Goal: Ask a question

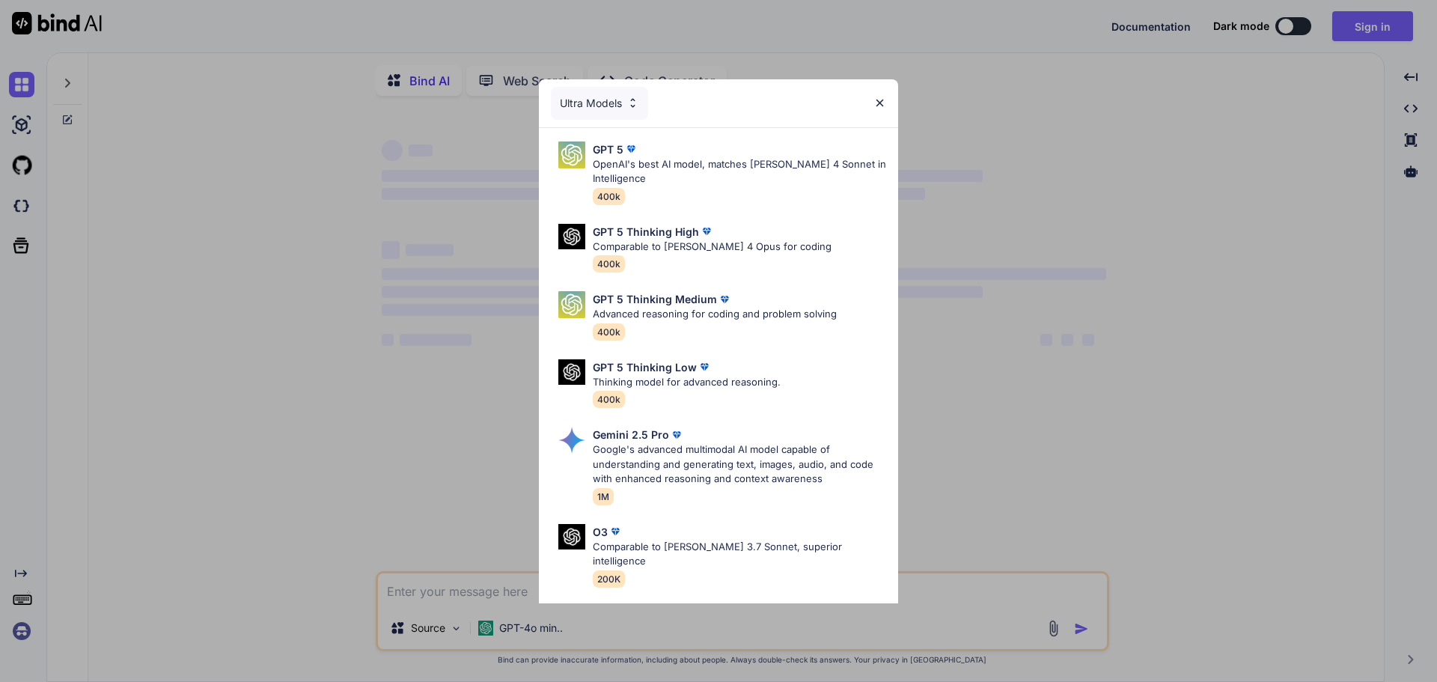
click at [881, 109] on img at bounding box center [879, 103] width 13 height 13
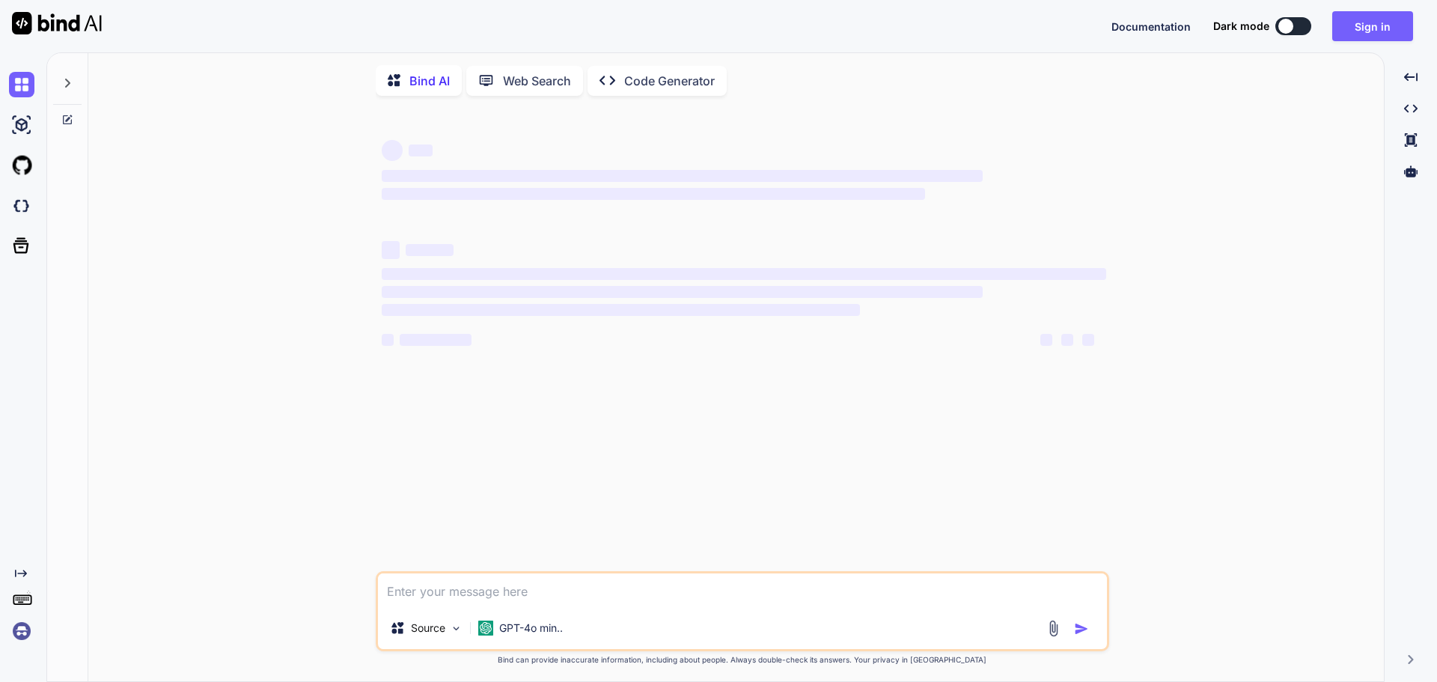
type textarea "x"
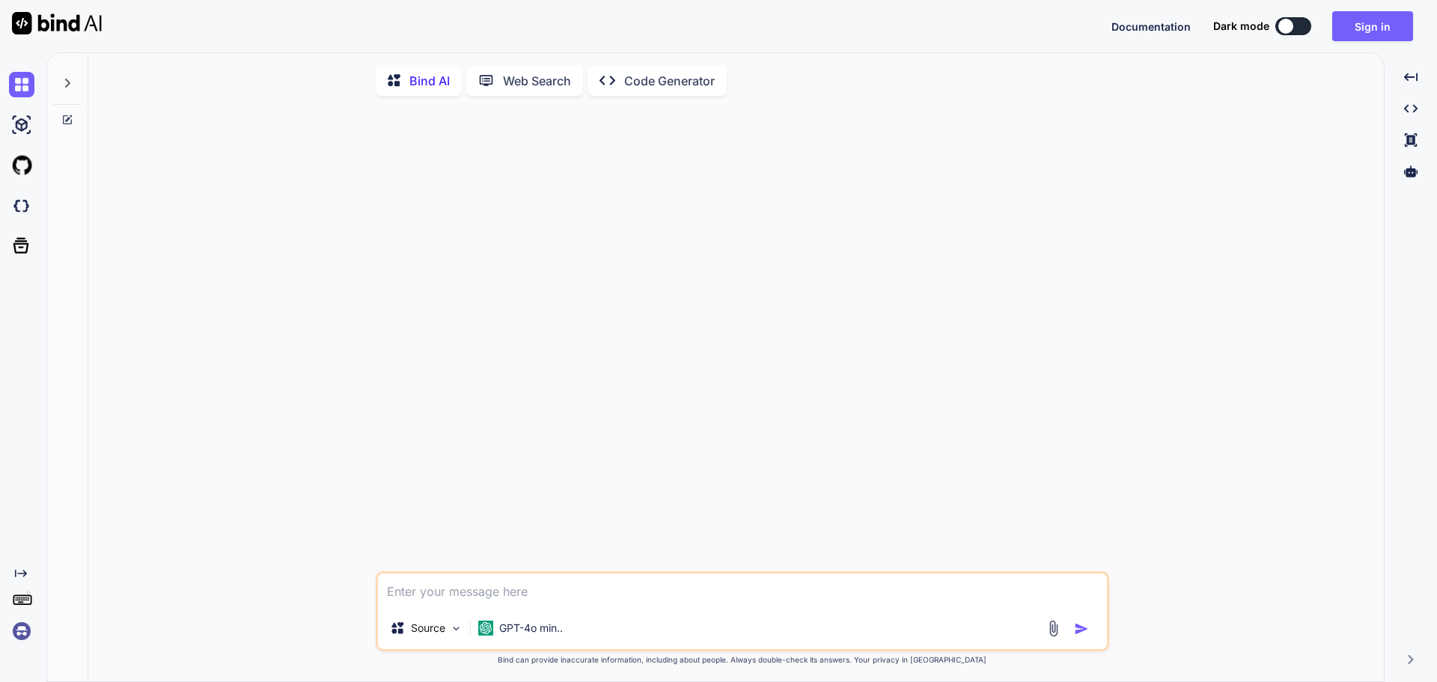
paste textarea "Need Portugal Market study on promotional gift items"
type textarea "Need Portugal Market study on promotional gift items"
type textarea "x"
type textarea "Need Portugal Market study on promotional gift items"
click at [525, 635] on p "GPT-4o min.." at bounding box center [531, 627] width 64 height 15
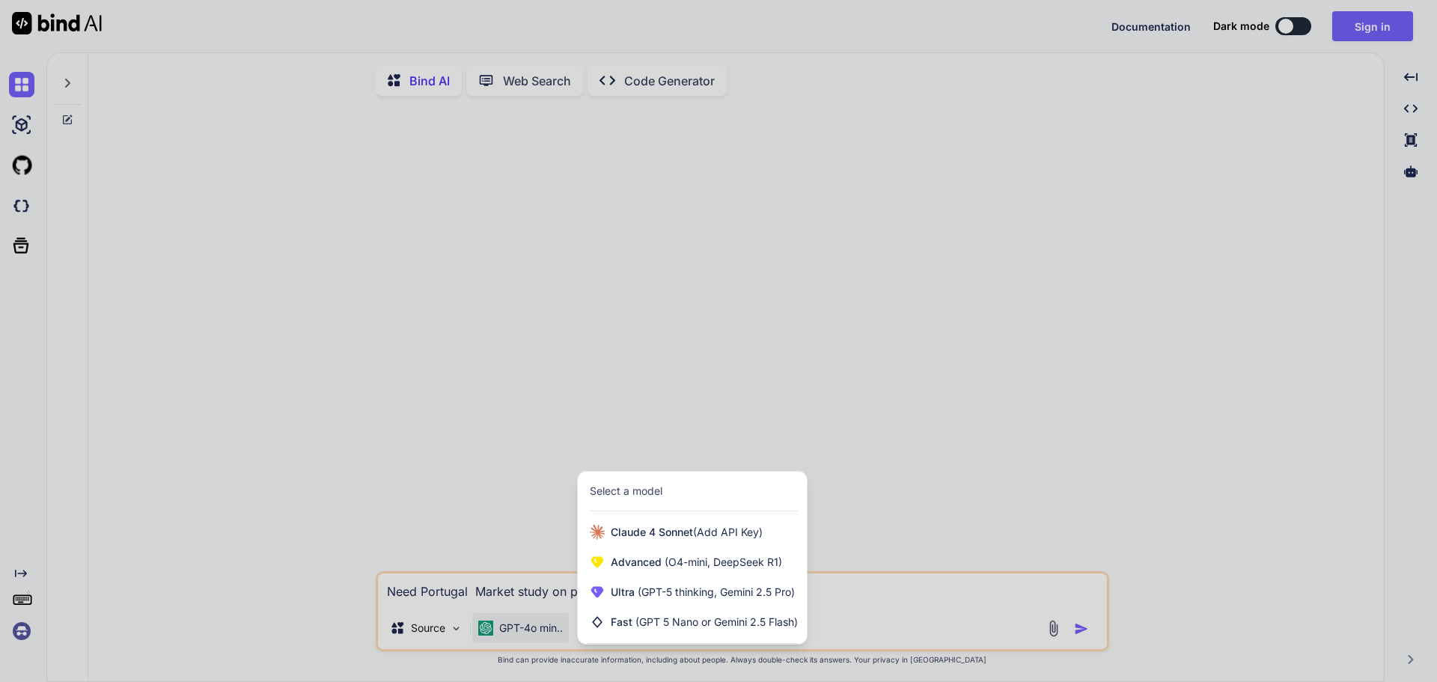
click at [525, 641] on div at bounding box center [718, 341] width 1437 height 682
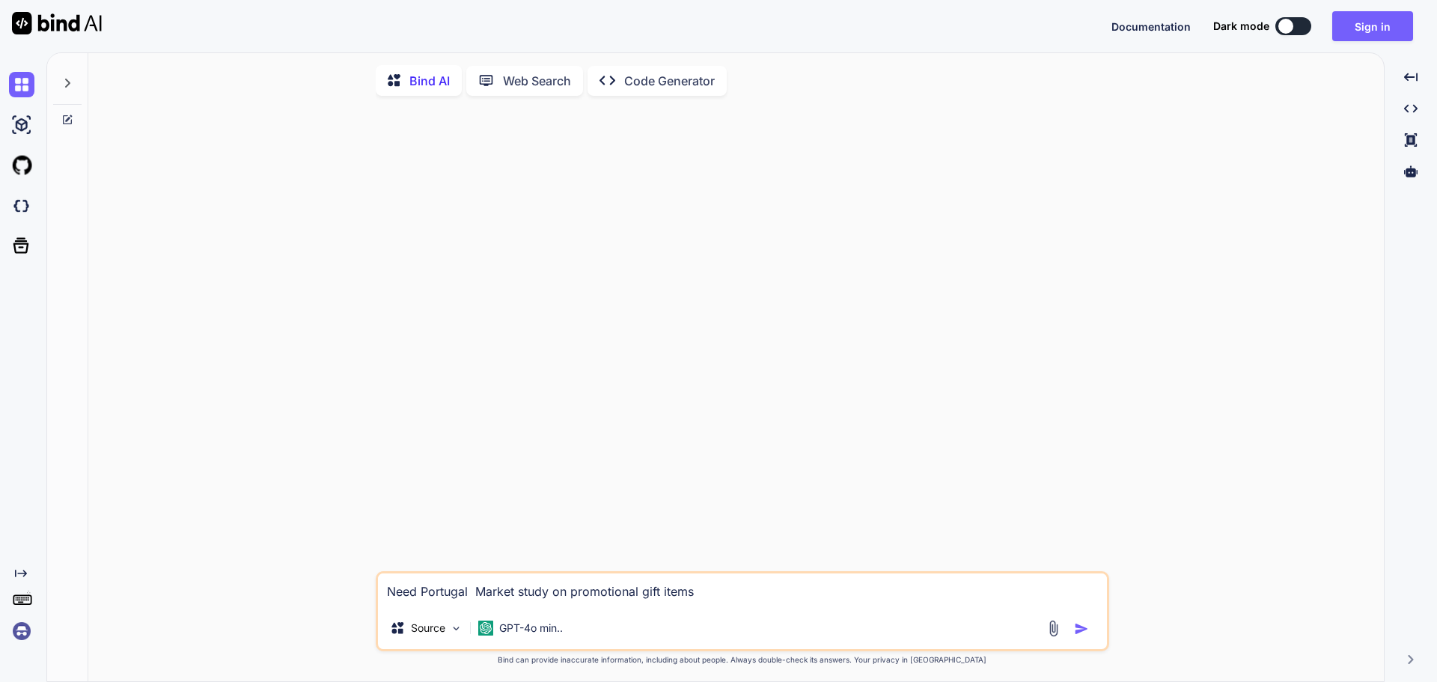
click at [1079, 636] on img "button" at bounding box center [1081, 628] width 15 height 15
type textarea "x"
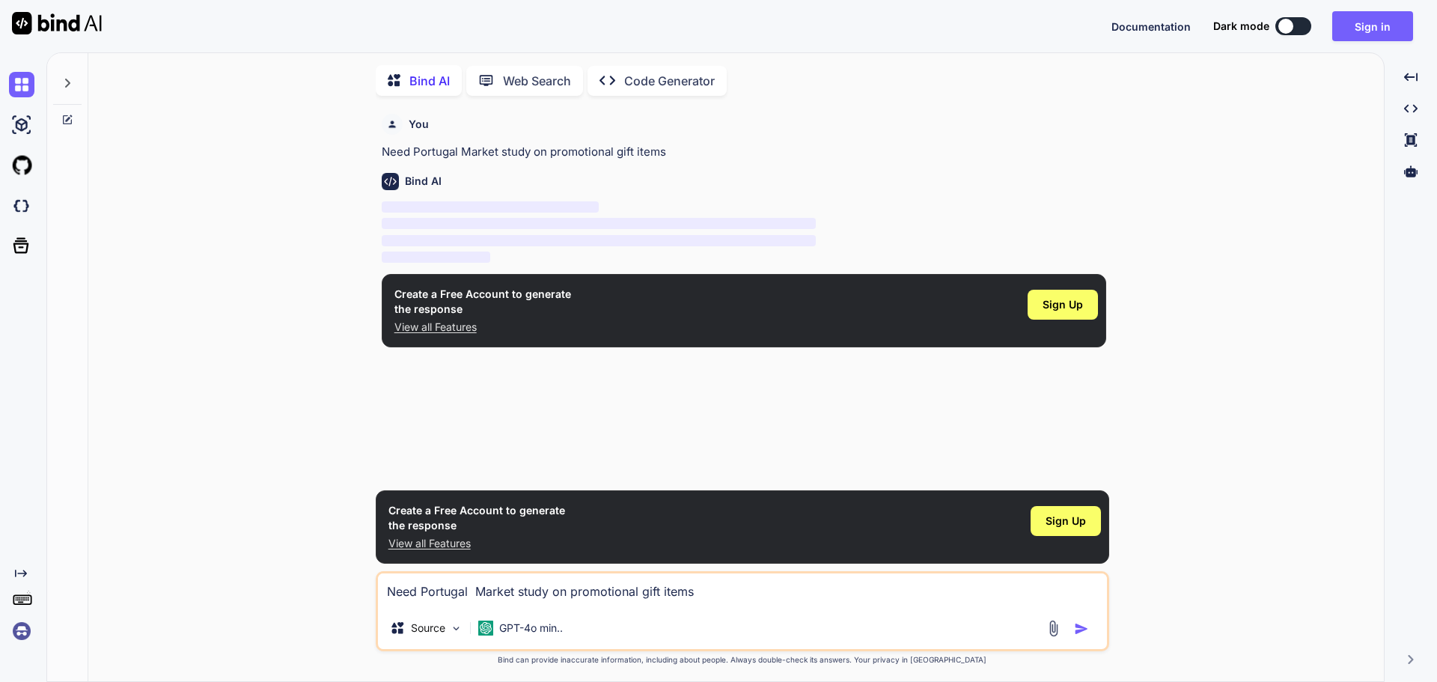
scroll to position [7, 0]
